Goal: Task Accomplishment & Management: Use online tool/utility

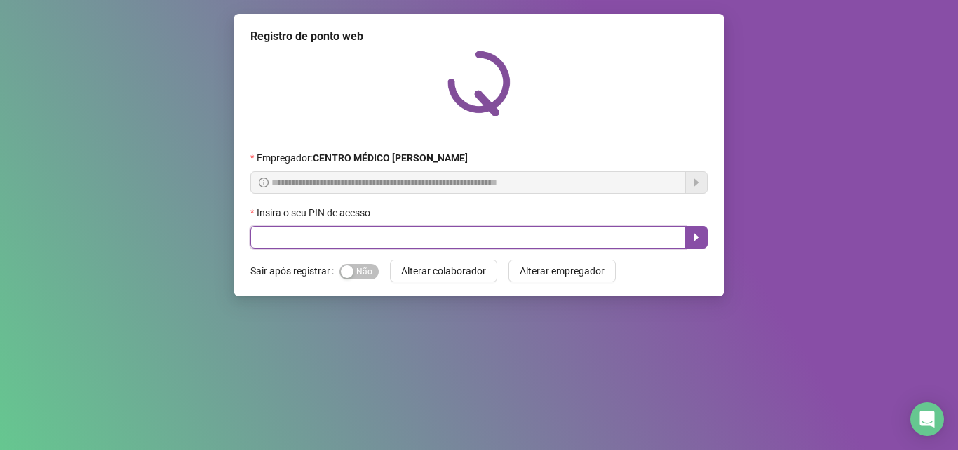
click at [276, 243] on input "text" at bounding box center [467, 237] width 435 height 22
type input "*****"
click at [691, 243] on icon "caret-right" at bounding box center [696, 236] width 11 height 11
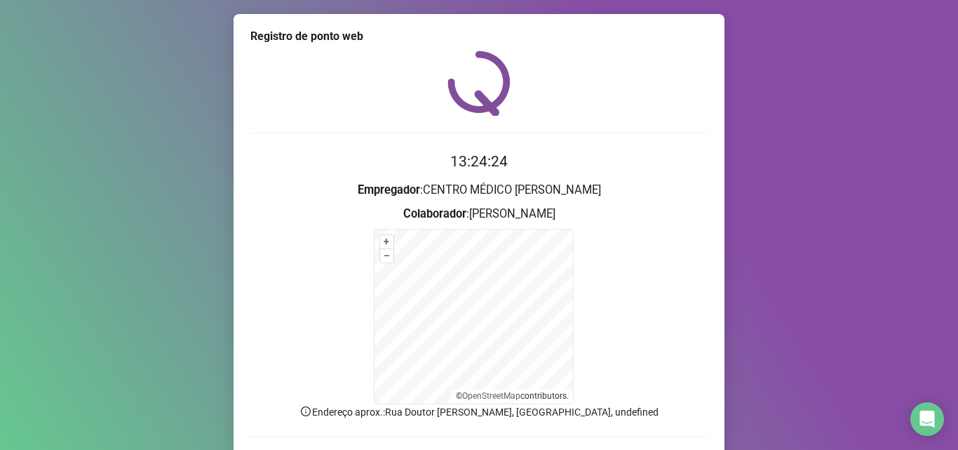
scroll to position [94, 0]
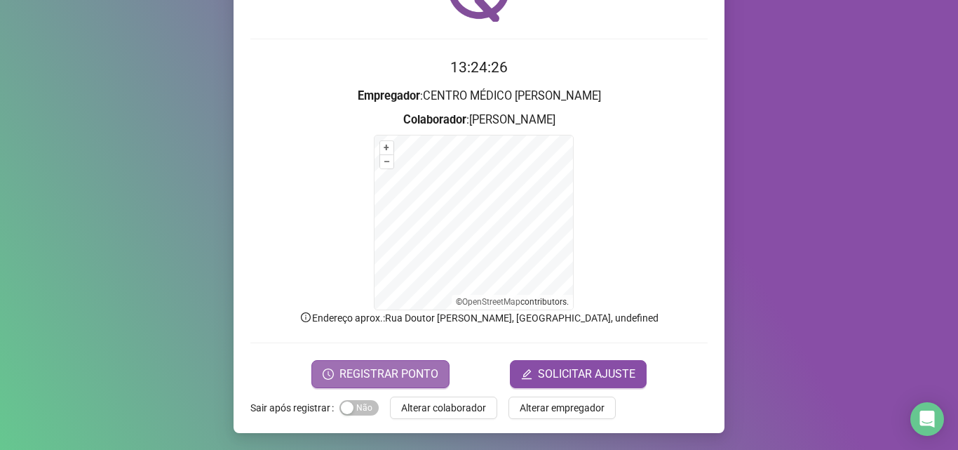
click at [412, 369] on span "REGISTRAR PONTO" at bounding box center [388, 373] width 99 height 17
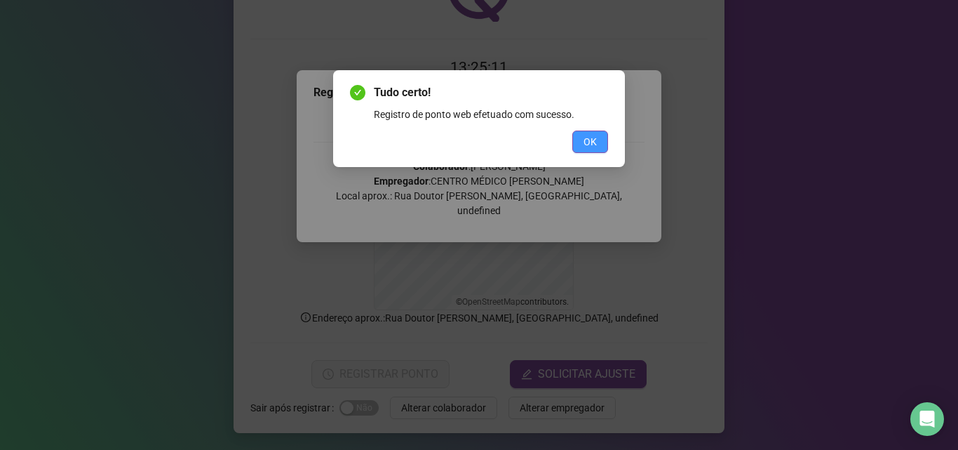
click at [596, 139] on span "OK" at bounding box center [589, 141] width 13 height 15
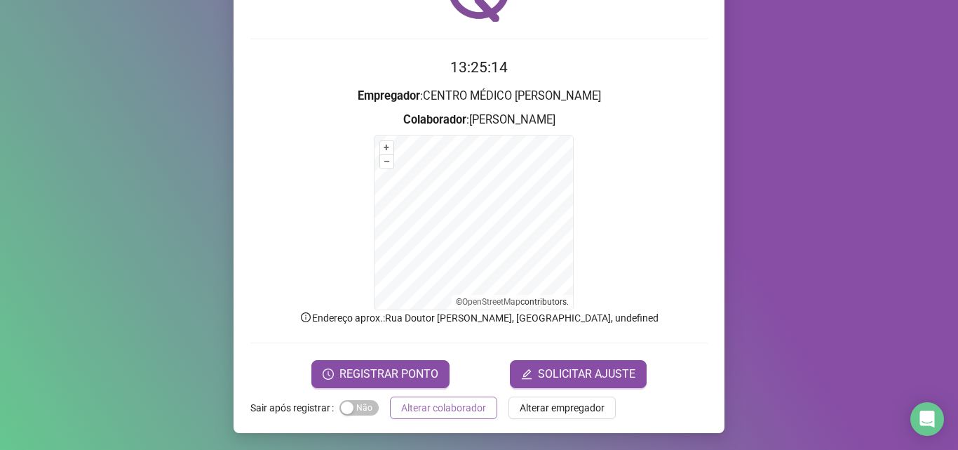
click at [426, 400] on span "Alterar colaborador" at bounding box center [443, 407] width 85 height 15
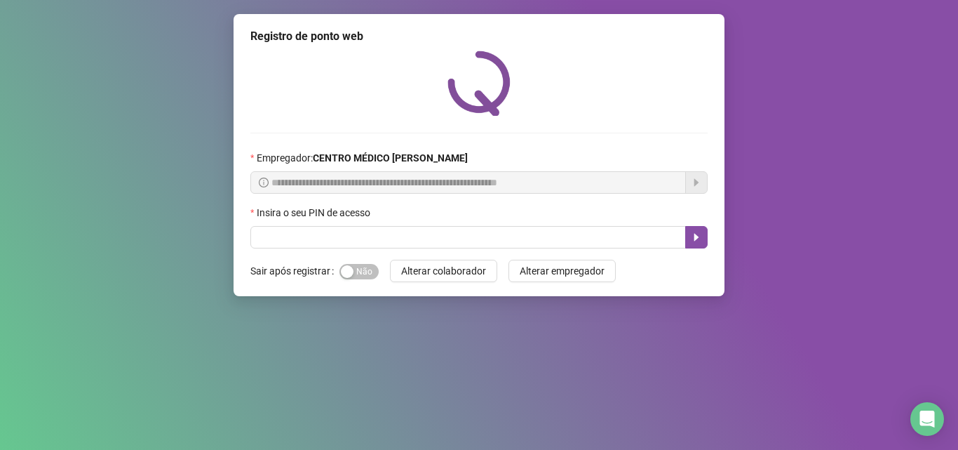
scroll to position [0, 0]
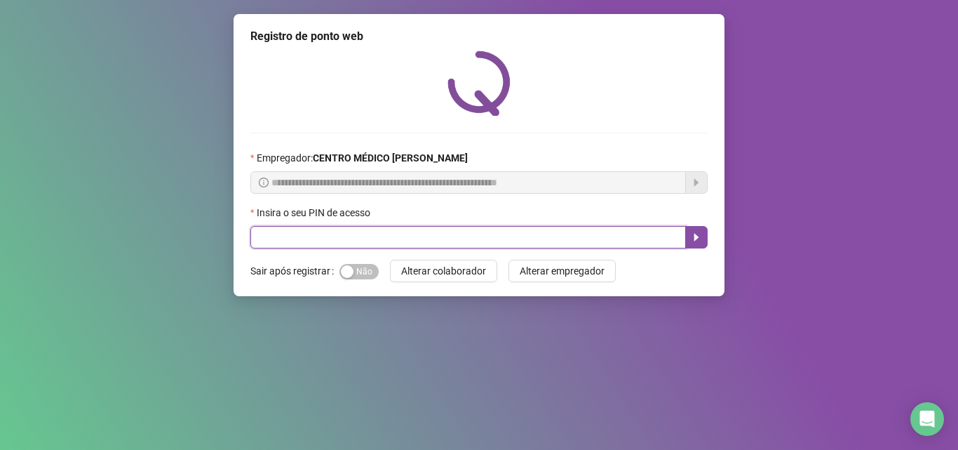
click at [522, 234] on input "text" at bounding box center [467, 237] width 435 height 22
type input "*****"
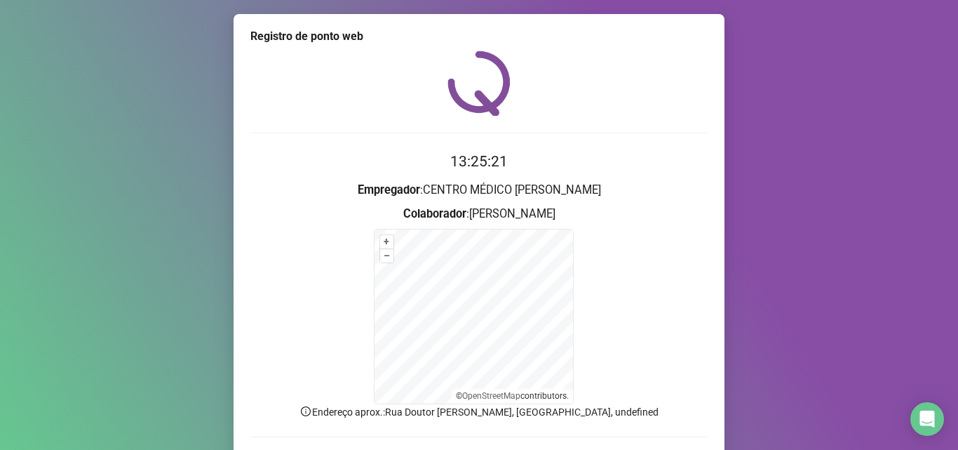
scroll to position [94, 0]
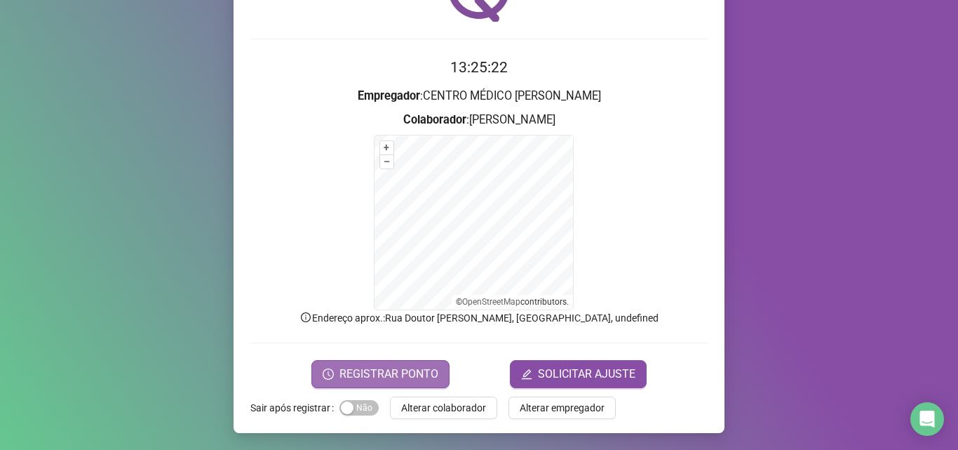
click at [404, 372] on span "REGISTRAR PONTO" at bounding box center [388, 373] width 99 height 17
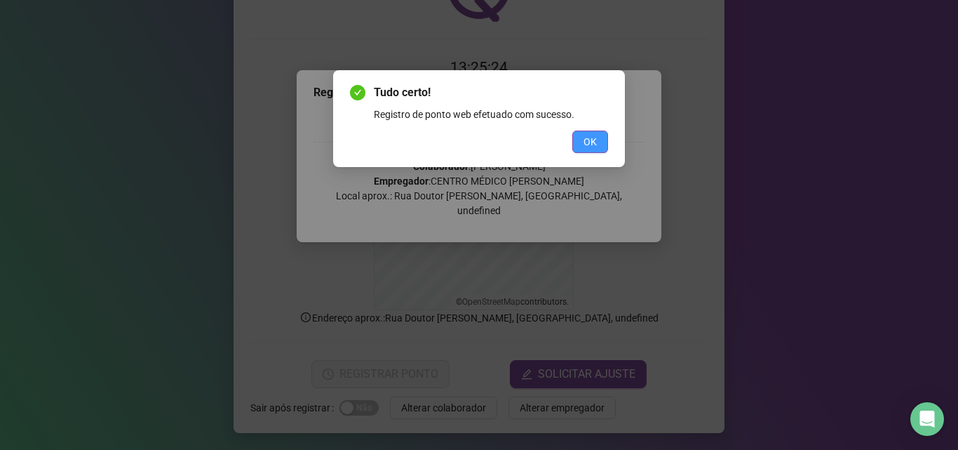
click at [604, 133] on button "OK" at bounding box center [590, 141] width 36 height 22
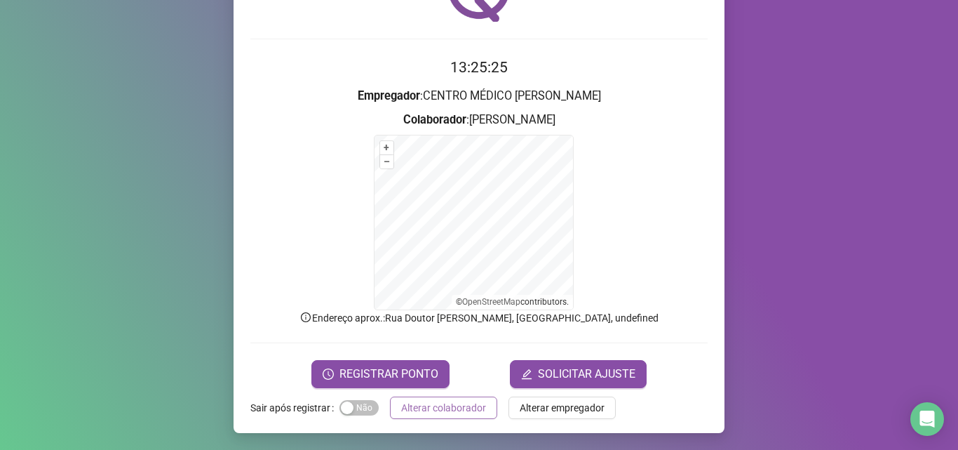
click at [453, 408] on span "Alterar colaborador" at bounding box center [443, 407] width 85 height 15
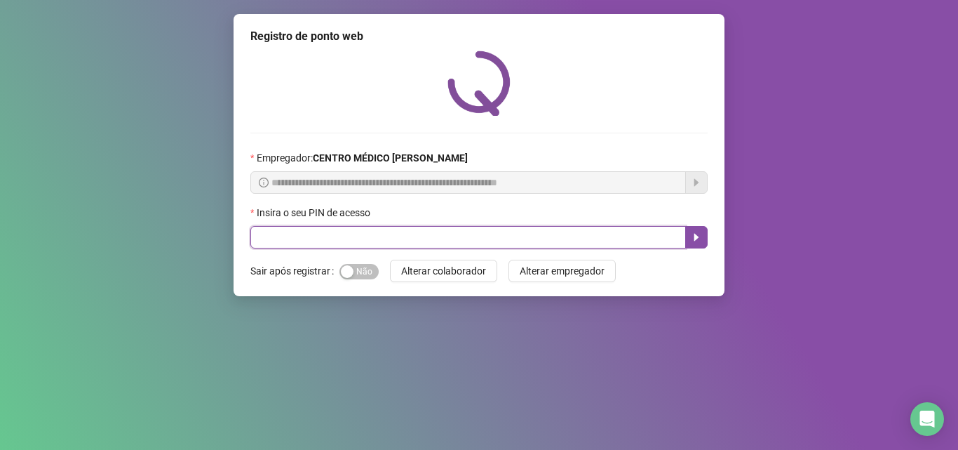
click at [521, 234] on input "text" at bounding box center [467, 237] width 435 height 22
type input "*****"
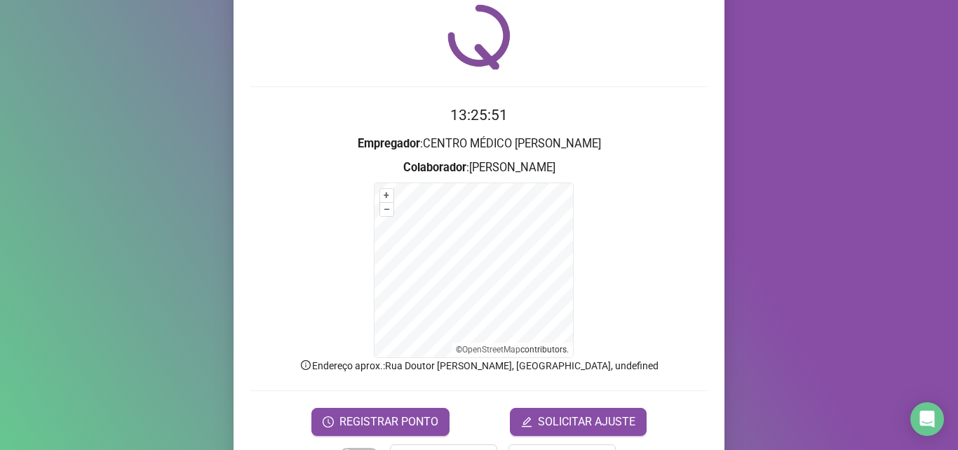
scroll to position [94, 0]
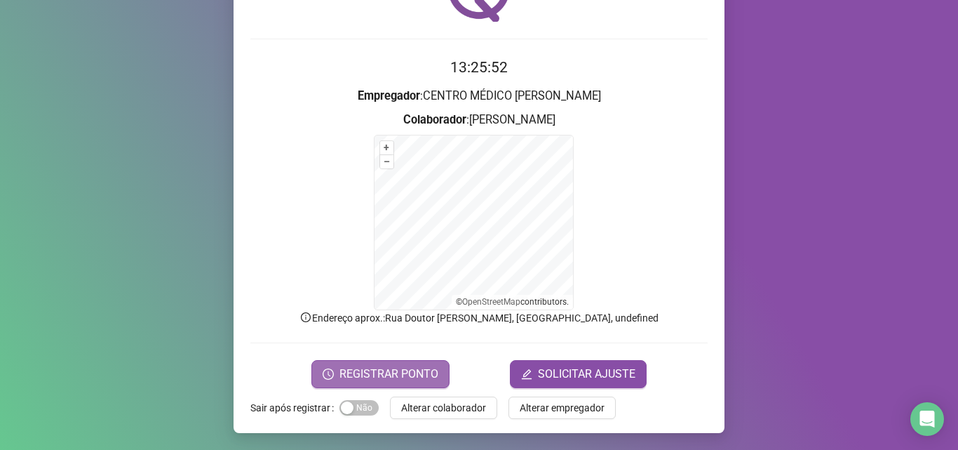
click at [407, 379] on span "REGISTRAR PONTO" at bounding box center [388, 373] width 99 height 17
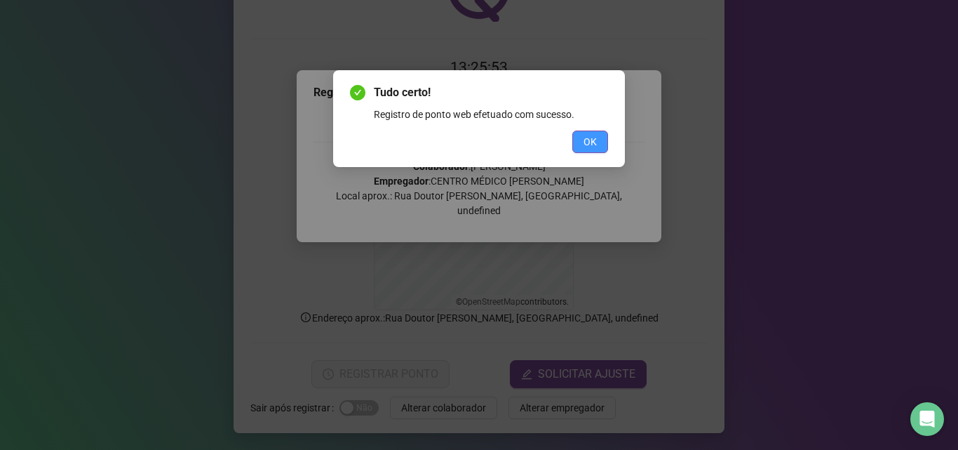
click at [590, 145] on span "OK" at bounding box center [589, 141] width 13 height 15
drag, startPoint x: 590, startPoint y: 145, endPoint x: 575, endPoint y: 187, distance: 44.2
click at [590, 145] on div "Tudo certo! Registro de ponto web efetuado com sucesso. OK" at bounding box center [479, 225] width 958 height 450
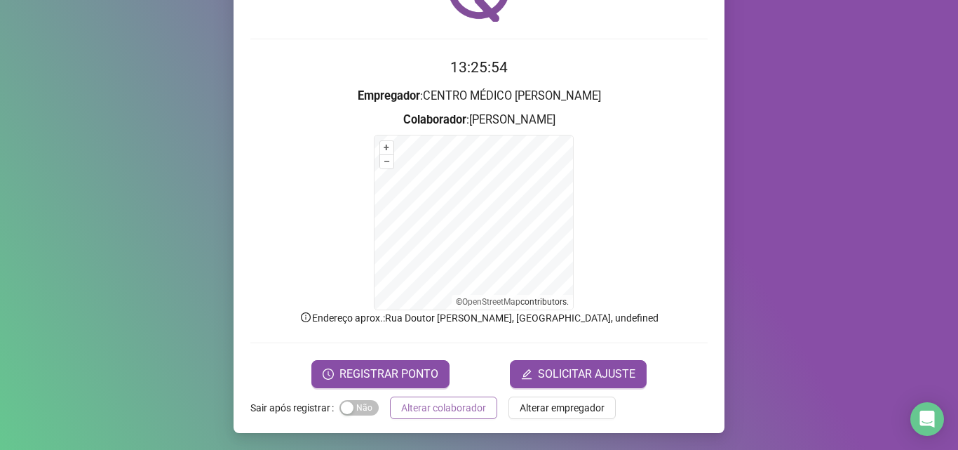
click at [424, 410] on span "Alterar colaborador" at bounding box center [443, 407] width 85 height 15
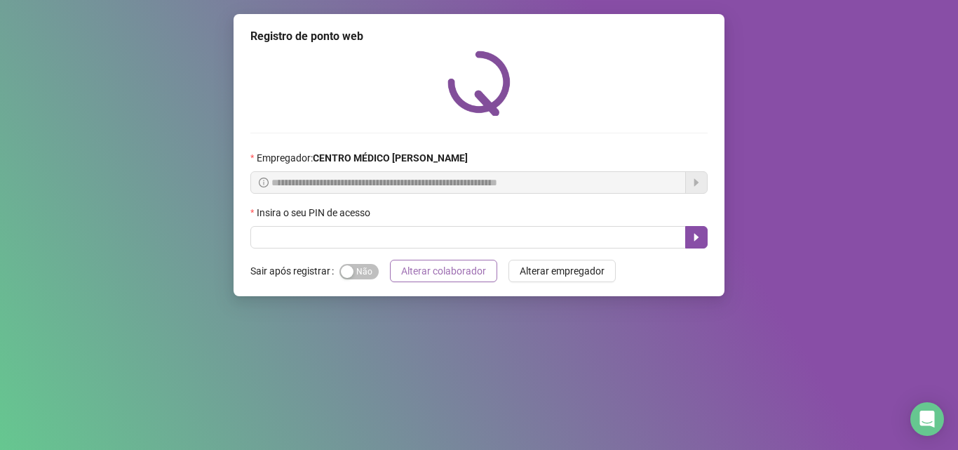
scroll to position [0, 0]
